Goal: Complete application form: Complete application form

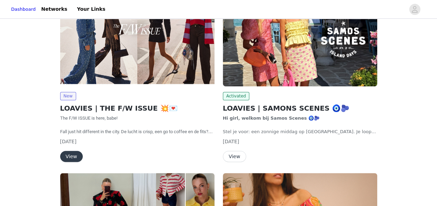
scroll to position [140, 0]
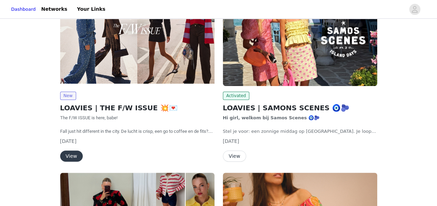
click at [66, 153] on button "View" at bounding box center [71, 156] width 23 height 11
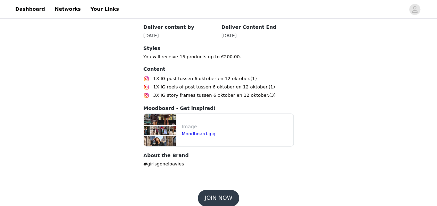
scroll to position [387, 0]
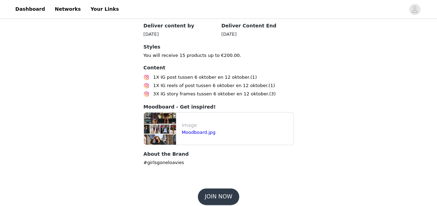
click at [218, 189] on button "JOIN NOW" at bounding box center [218, 197] width 41 height 17
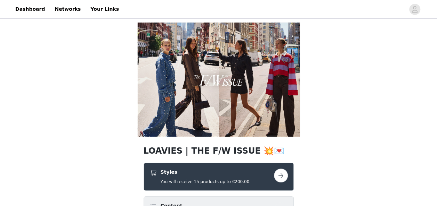
scroll to position [96, 0]
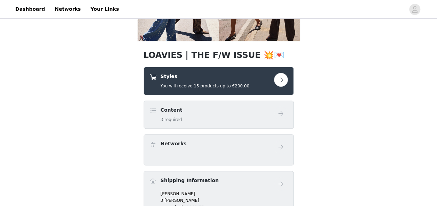
click at [281, 81] on button "button" at bounding box center [281, 80] width 14 height 14
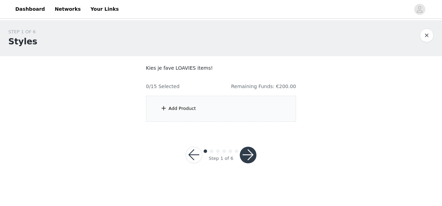
click at [238, 100] on div "Add Product" at bounding box center [221, 109] width 150 height 26
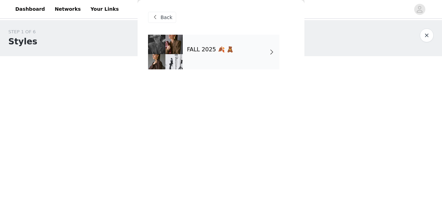
click at [211, 50] on h4 "FALL 2025 🍂 🧸" at bounding box center [210, 50] width 47 height 6
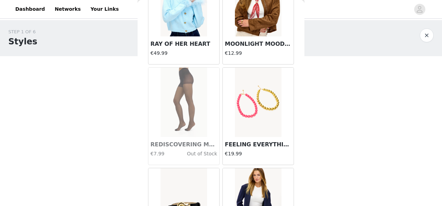
scroll to position [854, 0]
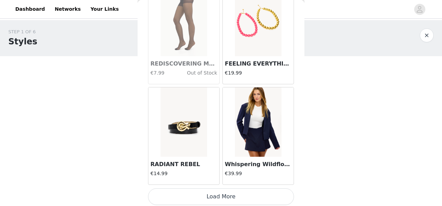
click at [233, 200] on button "Load More" at bounding box center [221, 197] width 146 height 17
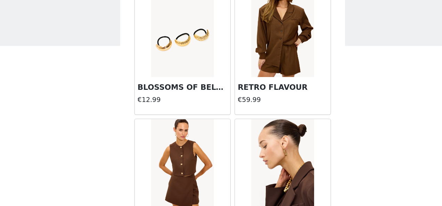
scroll to position [1860, 0]
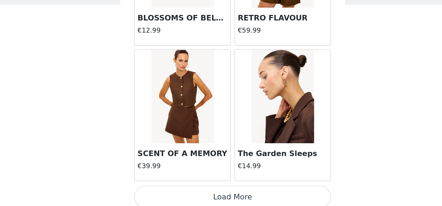
click at [214, 193] on button "Load More" at bounding box center [221, 199] width 146 height 17
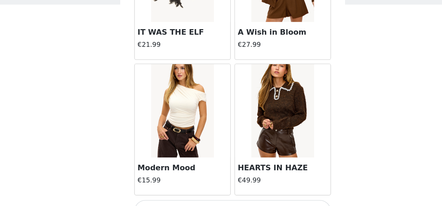
scroll to position [2865, 0]
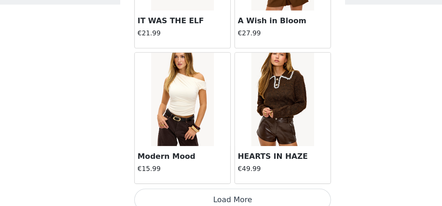
click at [218, 193] on button "Load More" at bounding box center [221, 201] width 146 height 17
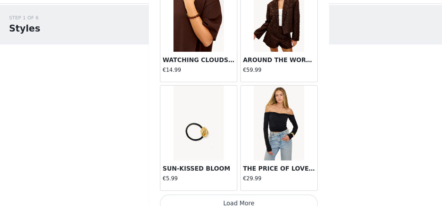
scroll to position [0, 0]
click at [230, 196] on button "Load More" at bounding box center [221, 204] width 146 height 17
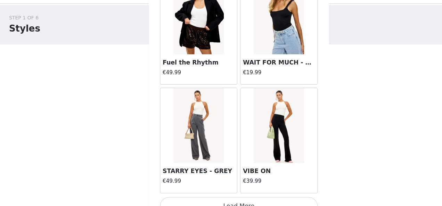
click at [225, 198] on button "Load More" at bounding box center [221, 206] width 146 height 17
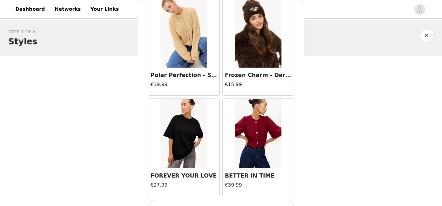
click at [216, 200] on button "Load More" at bounding box center [221, 208] width 146 height 17
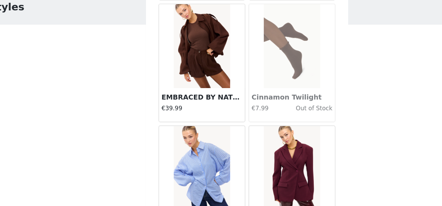
scroll to position [8897, 0]
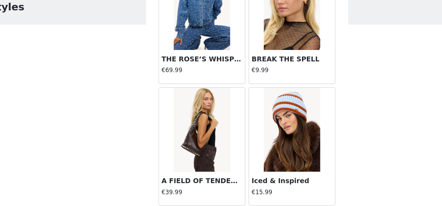
scroll to position [9902, 0]
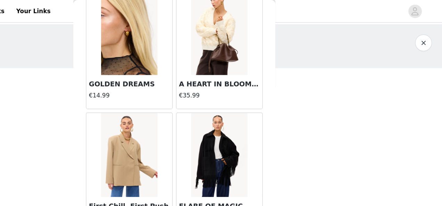
scroll to position [6995, 0]
click at [171, 127] on img at bounding box center [184, 127] width 46 height 69
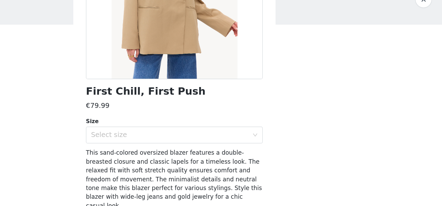
scroll to position [90, 0]
click at [201, 144] on div "Select size" at bounding box center [217, 147] width 130 height 7
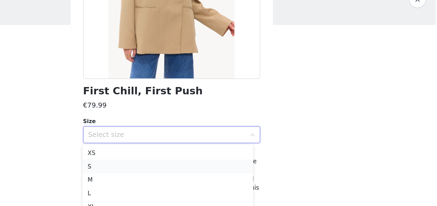
click at [175, 172] on li "S" at bounding box center [215, 173] width 141 height 11
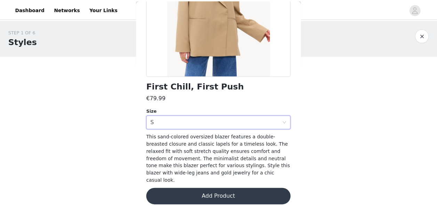
scroll to position [115, 0]
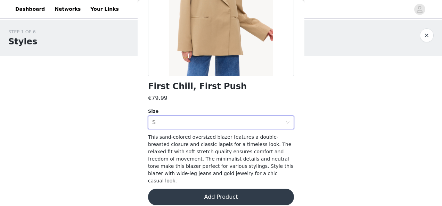
click at [186, 196] on button "Add Product" at bounding box center [221, 197] width 146 height 17
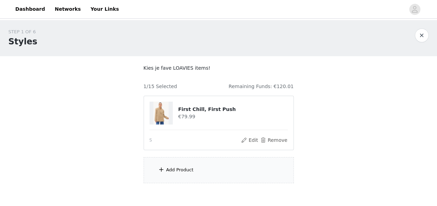
click at [175, 176] on div "Add Product" at bounding box center [218, 170] width 150 height 26
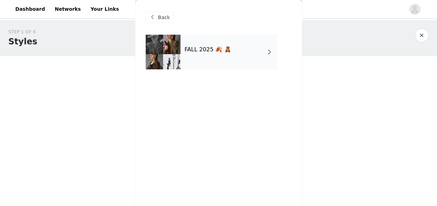
click at [210, 47] on h4 "FALL 2025 🍂 🧸" at bounding box center [207, 50] width 47 height 6
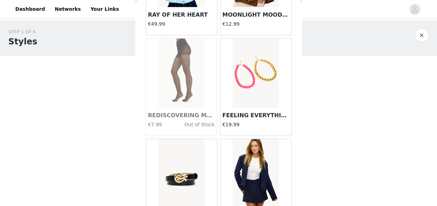
scroll to position [854, 0]
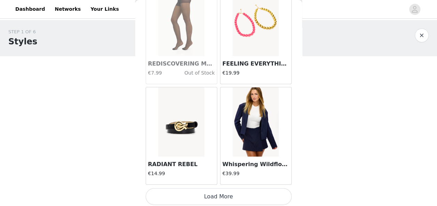
click at [208, 190] on button "Load More" at bounding box center [219, 197] width 146 height 17
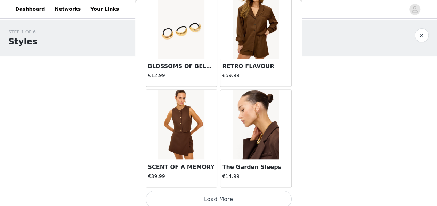
scroll to position [35, 0]
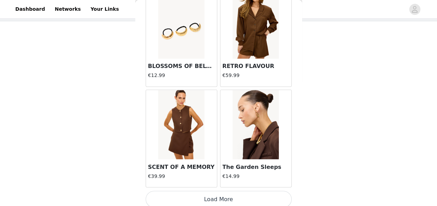
click at [199, 197] on button "Load More" at bounding box center [219, 199] width 146 height 17
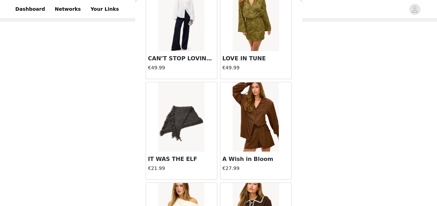
scroll to position [2865, 0]
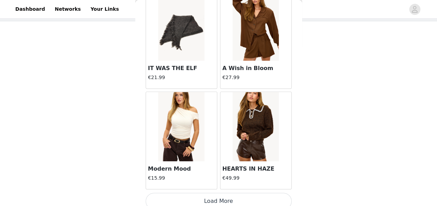
click at [206, 198] on button "Load More" at bounding box center [219, 201] width 146 height 17
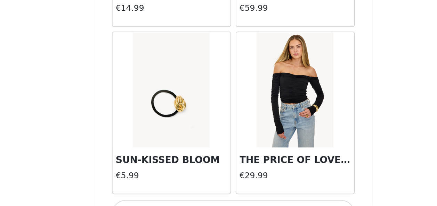
scroll to position [3870, 0]
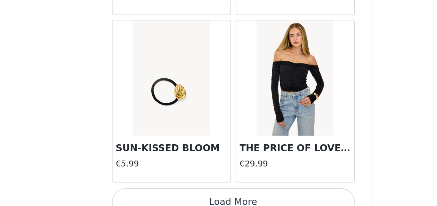
click at [262, 138] on img at bounding box center [255, 129] width 46 height 69
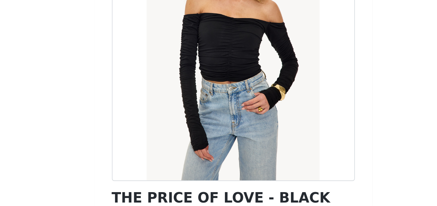
scroll to position [35, 0]
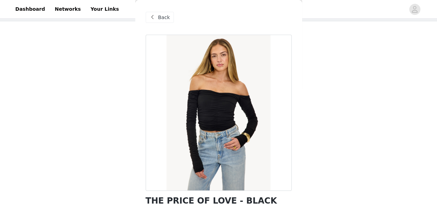
click at [163, 15] on span "Back" at bounding box center [164, 17] width 12 height 7
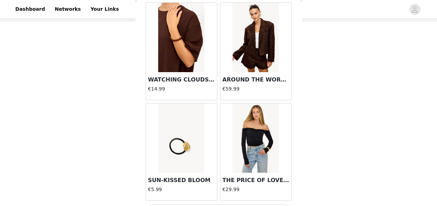
scroll to position [3870, 0]
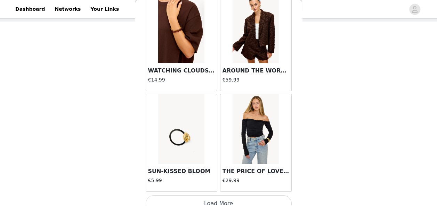
click at [206, 198] on button "Load More" at bounding box center [219, 204] width 146 height 17
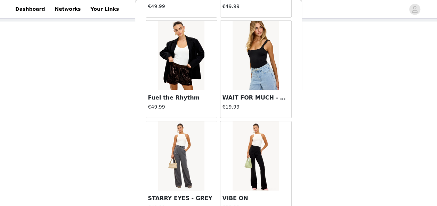
scroll to position [4875, 0]
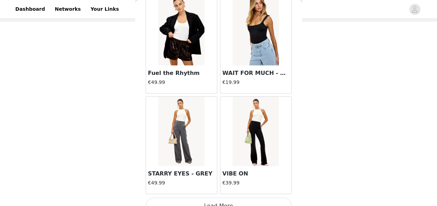
click at [181, 198] on button "Load More" at bounding box center [219, 206] width 146 height 17
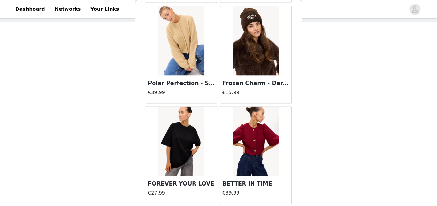
scroll to position [5881, 0]
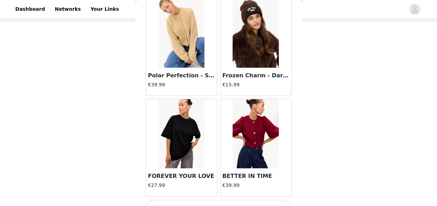
click at [210, 200] on button "Load More" at bounding box center [219, 208] width 146 height 17
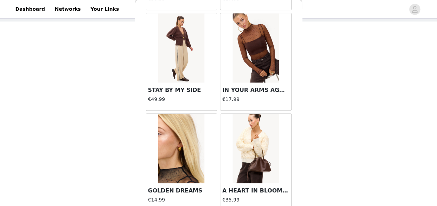
scroll to position [6886, 0]
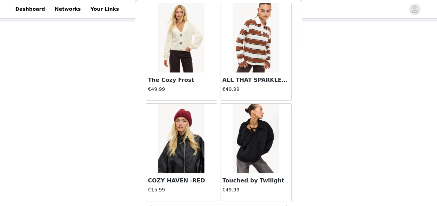
scroll to position [7891, 0]
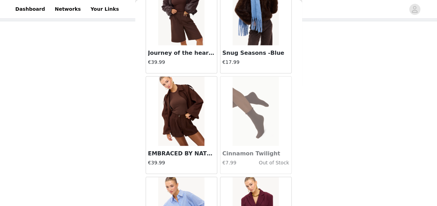
scroll to position [8897, 0]
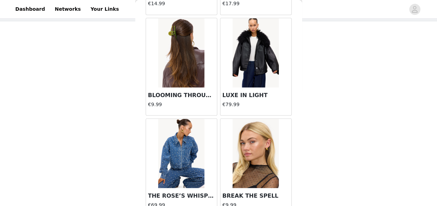
scroll to position [9902, 0]
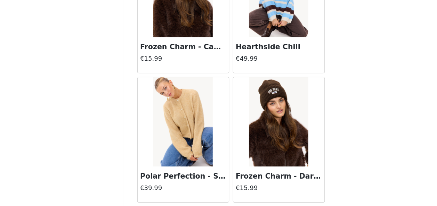
scroll to position [5789, 0]
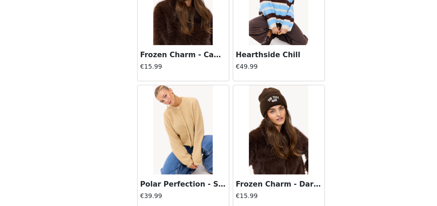
click at [175, 115] on img at bounding box center [181, 124] width 46 height 69
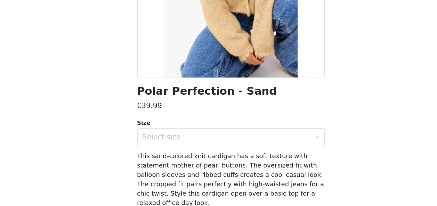
scroll to position [107, 0]
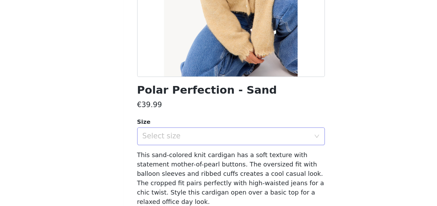
click at [215, 127] on div "Select size" at bounding box center [215, 129] width 130 height 7
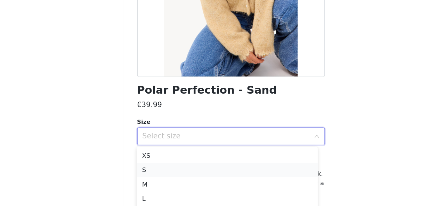
click at [180, 153] on li "S" at bounding box center [215, 156] width 141 height 11
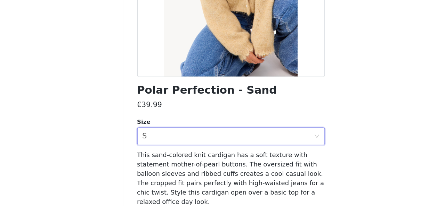
scroll to position [35, 0]
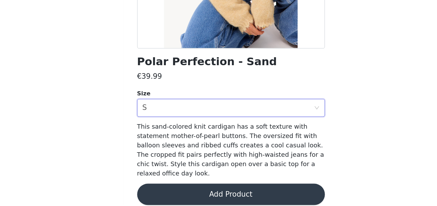
click at [182, 189] on button "Add Product" at bounding box center [219, 197] width 146 height 17
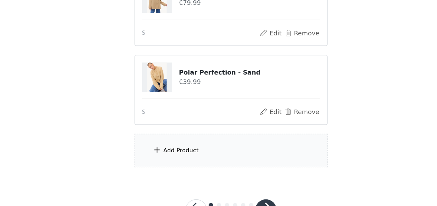
scroll to position [69, 0]
click at [179, 167] on div "Add Product" at bounding box center [218, 163] width 150 height 26
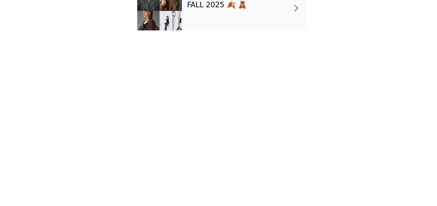
click at [215, 66] on div "FALL 2025 🍂 🧸" at bounding box center [228, 52] width 97 height 35
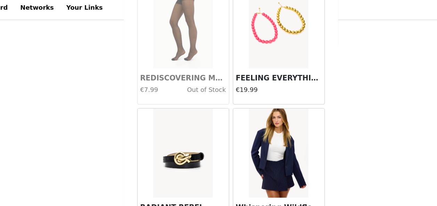
scroll to position [96, 0]
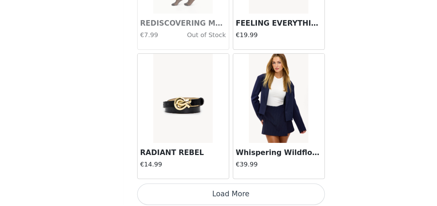
click at [204, 191] on button "Load More" at bounding box center [219, 197] width 146 height 17
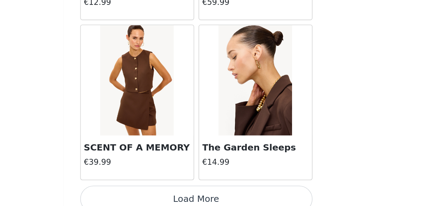
scroll to position [1857, 0]
click at [223, 195] on button "Load More" at bounding box center [219, 202] width 146 height 17
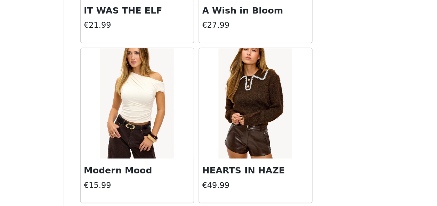
scroll to position [2865, 0]
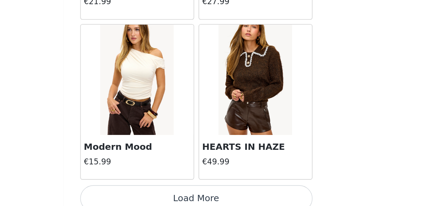
click at [241, 196] on button "Load More" at bounding box center [219, 201] width 146 height 17
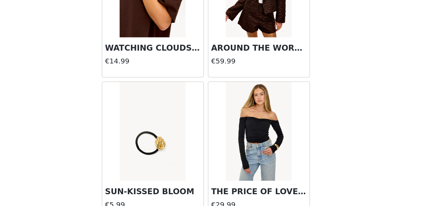
scroll to position [3870, 0]
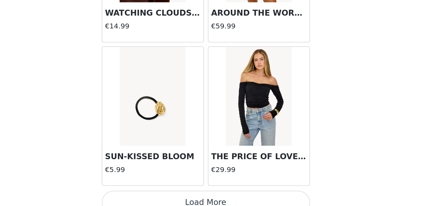
click at [214, 200] on button "Load More" at bounding box center [219, 204] width 146 height 17
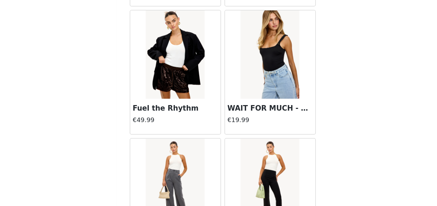
scroll to position [4875, 0]
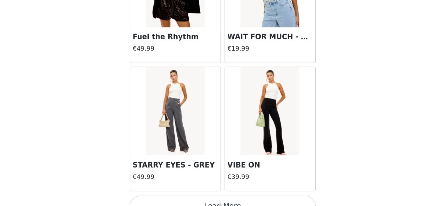
click at [219, 199] on button "Load More" at bounding box center [219, 206] width 146 height 17
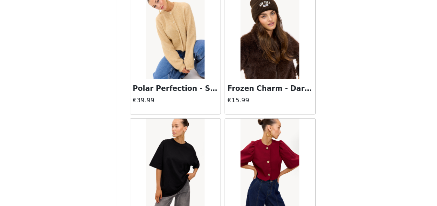
scroll to position [5881, 0]
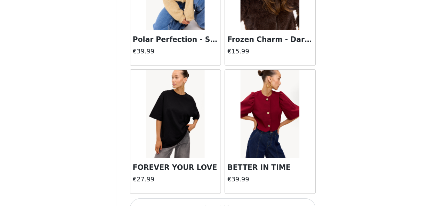
click at [220, 200] on button "Load More" at bounding box center [219, 208] width 146 height 17
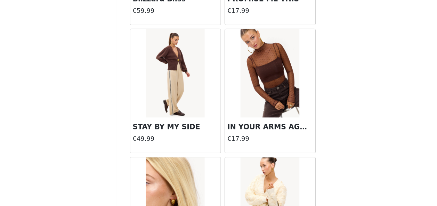
scroll to position [6886, 0]
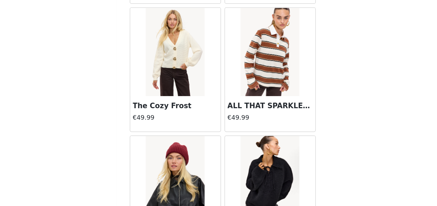
scroll to position [7891, 0]
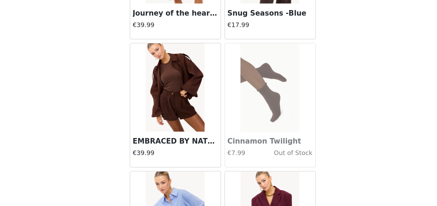
scroll to position [8897, 0]
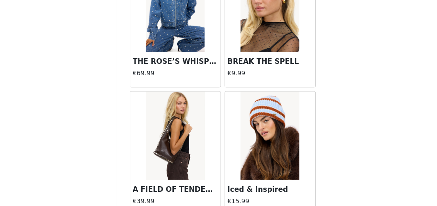
scroll to position [9902, 0]
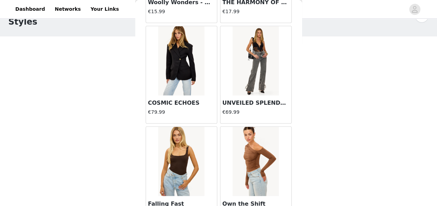
scroll to position [3133, 0]
click at [180, 50] on img at bounding box center [181, 60] width 46 height 69
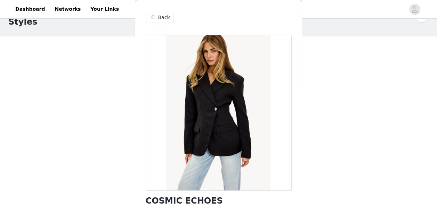
scroll to position [100, 0]
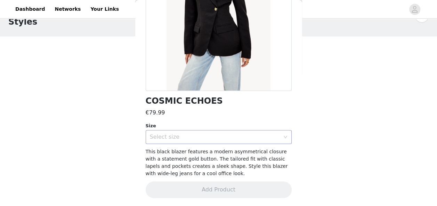
click at [191, 142] on div "Select size" at bounding box center [216, 137] width 133 height 13
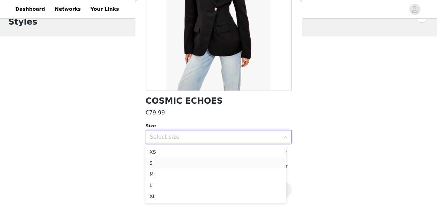
click at [149, 164] on li "S" at bounding box center [215, 163] width 141 height 11
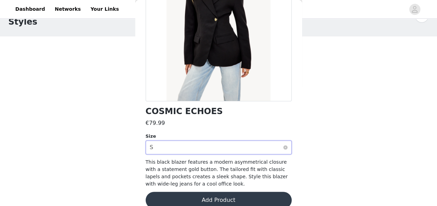
scroll to position [91, 0]
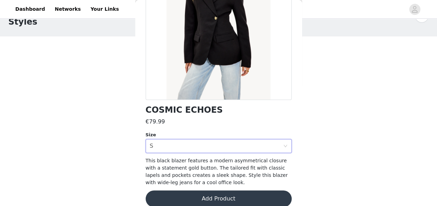
click at [208, 195] on button "Add Product" at bounding box center [219, 199] width 146 height 17
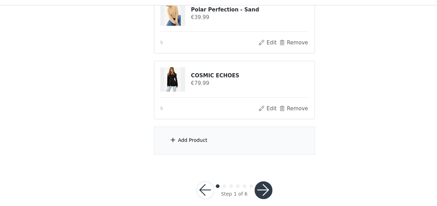
scroll to position [157, 0]
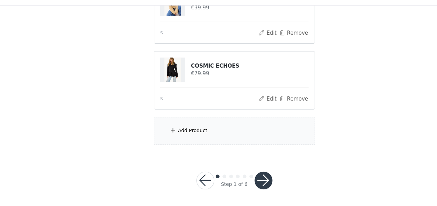
click at [166, 137] on div "Add Product" at bounding box center [179, 135] width 27 height 7
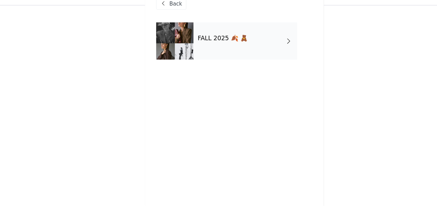
click at [218, 41] on div "FALL 2025 🍂 🧸" at bounding box center [228, 52] width 97 height 35
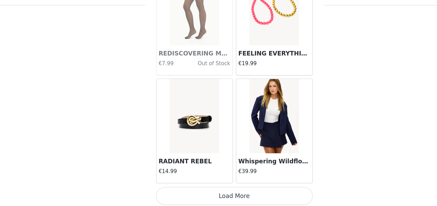
scroll to position [854, 0]
click at [206, 192] on button "Load More" at bounding box center [219, 197] width 146 height 17
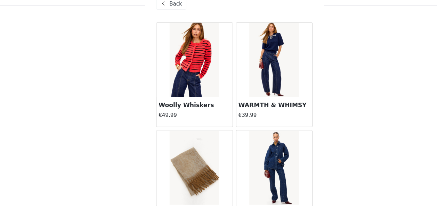
scroll to position [0, 0]
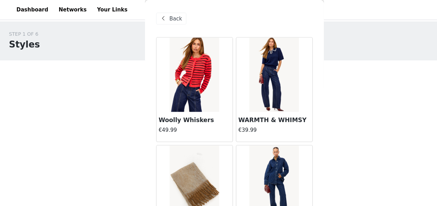
click at [161, 14] on span "Back" at bounding box center [164, 17] width 12 height 7
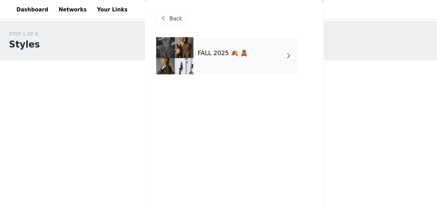
click at [158, 15] on span "Back" at bounding box center [164, 17] width 12 height 7
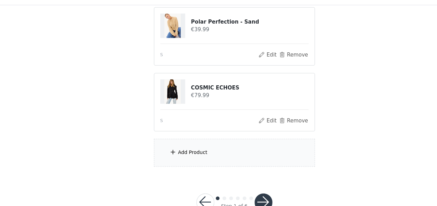
scroll to position [157, 0]
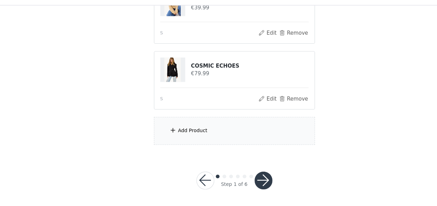
click at [246, 182] on button "button" at bounding box center [245, 182] width 17 height 17
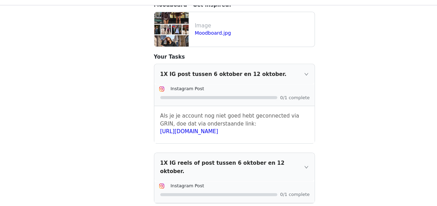
scroll to position [240, 0]
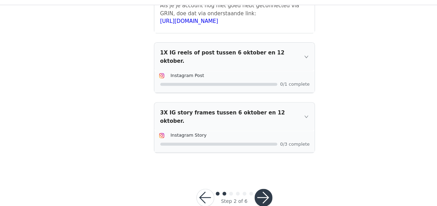
click at [245, 190] on button "button" at bounding box center [245, 198] width 17 height 17
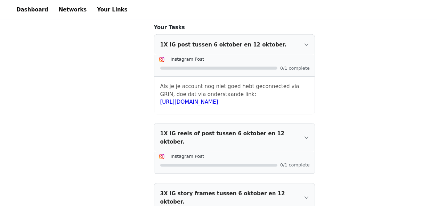
scroll to position [177, 0]
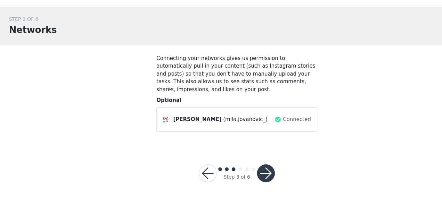
click at [245, 167] on button "button" at bounding box center [248, 175] width 17 height 17
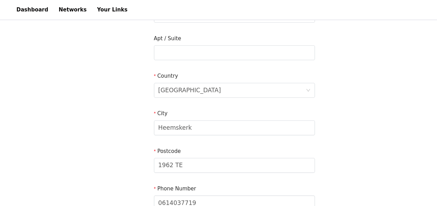
scroll to position [239, 0]
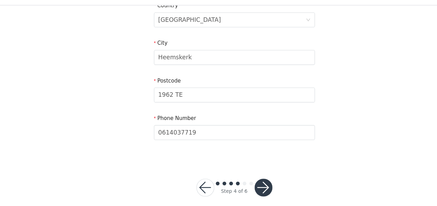
click at [245, 186] on button "button" at bounding box center [245, 189] width 17 height 17
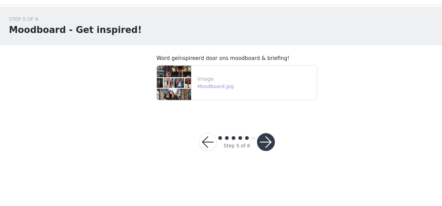
click at [200, 92] on link "Moodboard.jpg" at bounding box center [201, 94] width 34 height 5
click at [247, 140] on button "button" at bounding box center [248, 146] width 17 height 17
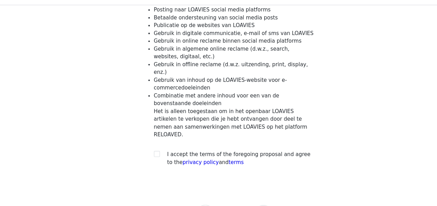
scroll to position [85, 0]
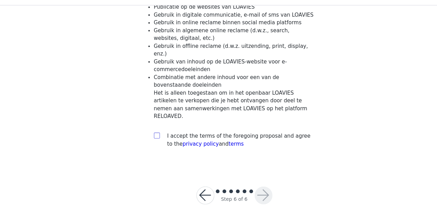
click at [145, 137] on label at bounding box center [146, 140] width 6 height 7
click at [145, 138] on input "checkbox" at bounding box center [145, 140] width 5 height 5
checkbox input "true"
click at [247, 189] on button "button" at bounding box center [245, 196] width 17 height 17
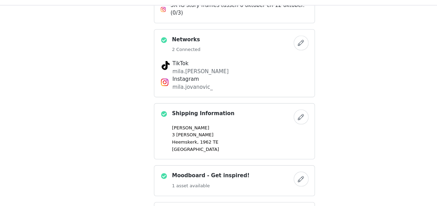
scroll to position [506, 0]
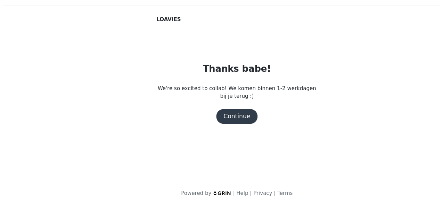
scroll to position [0, 0]
click at [219, 129] on div "Continue" at bounding box center [221, 123] width 39 height 14
click at [218, 128] on button "Continue" at bounding box center [221, 123] width 39 height 14
